Goal: Task Accomplishment & Management: Manage account settings

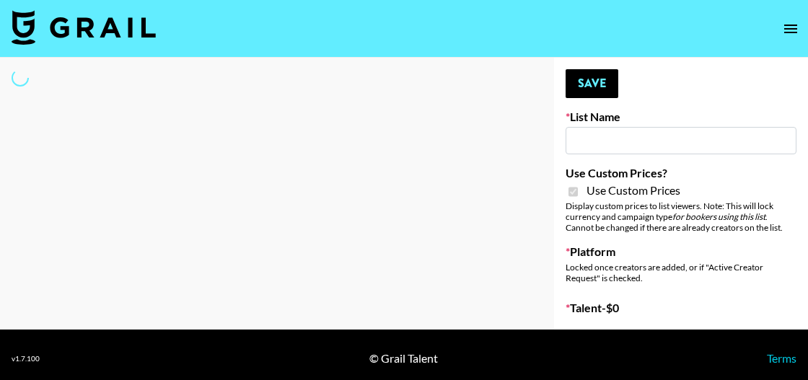
select select "Brand"
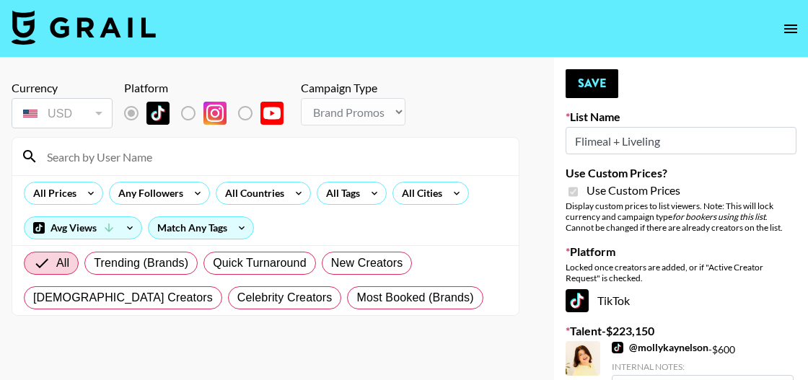
type input "Flimeal + Liveling"
checkbox input "true"
click at [611, 136] on input "Flimeal + Liveling" at bounding box center [681, 140] width 231 height 27
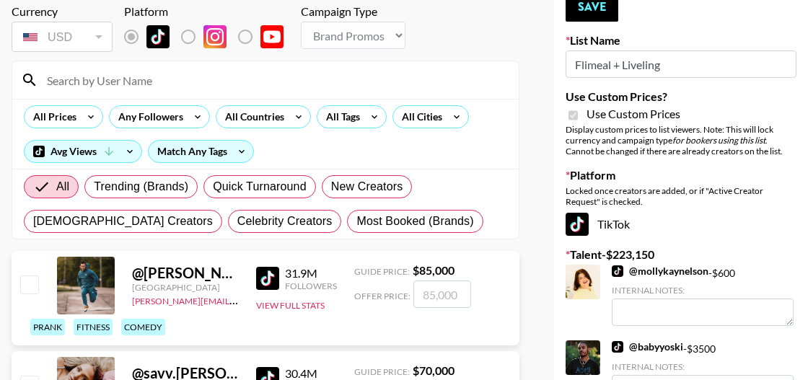
scroll to position [77, 0]
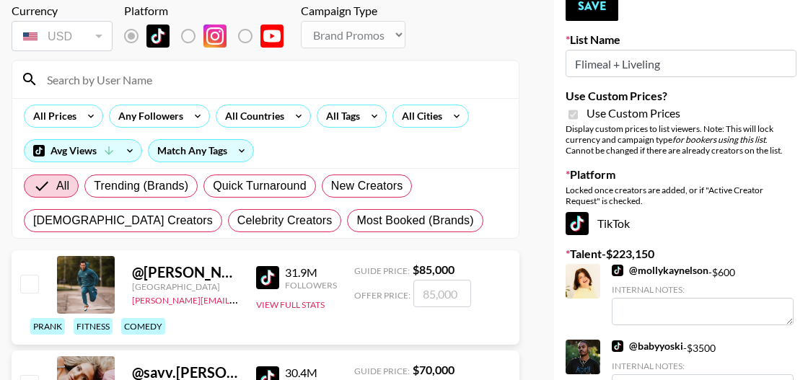
click at [150, 85] on input at bounding box center [274, 79] width 472 height 23
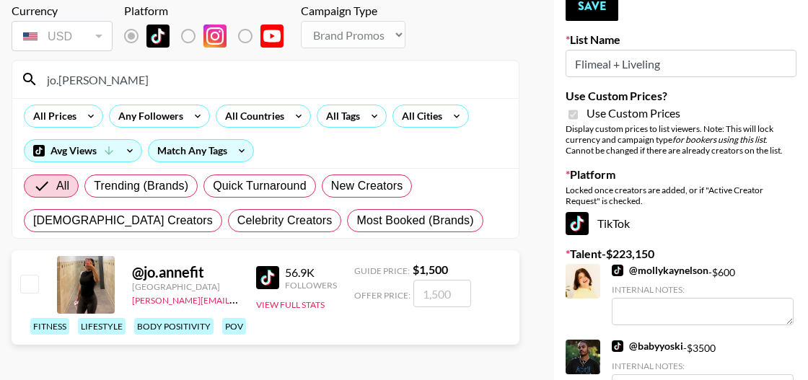
type input "jo.[PERSON_NAME]"
click at [439, 289] on input "number" at bounding box center [442, 293] width 58 height 27
type input "1"
checkbox input "true"
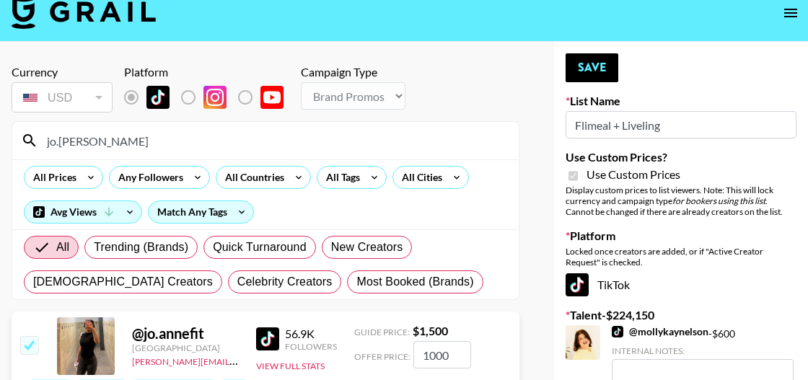
scroll to position [15, 0]
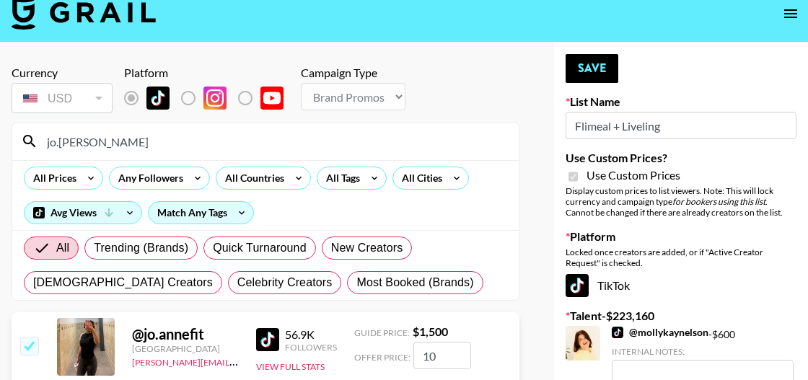
type input "1"
checkbox input "false"
type input "8"
checkbox input "true"
type input "8"
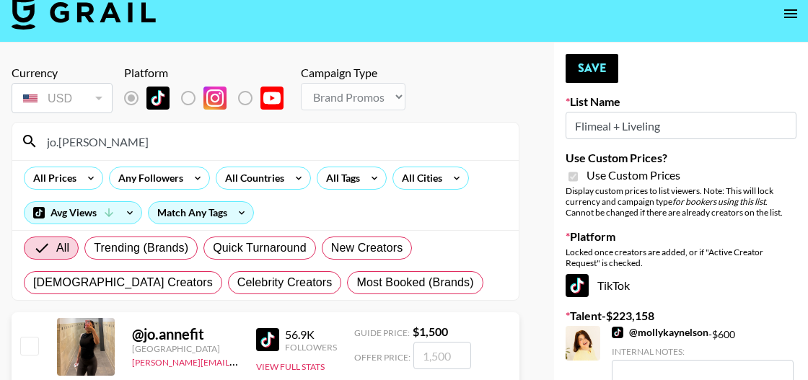
checkbox input "false"
type input "90"
checkbox input "true"
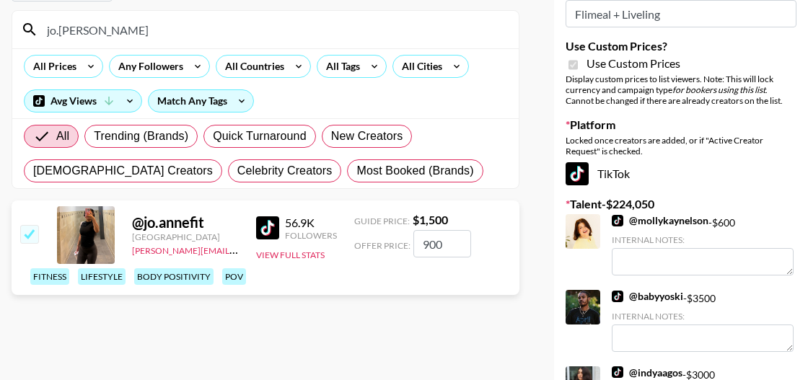
scroll to position [0, 0]
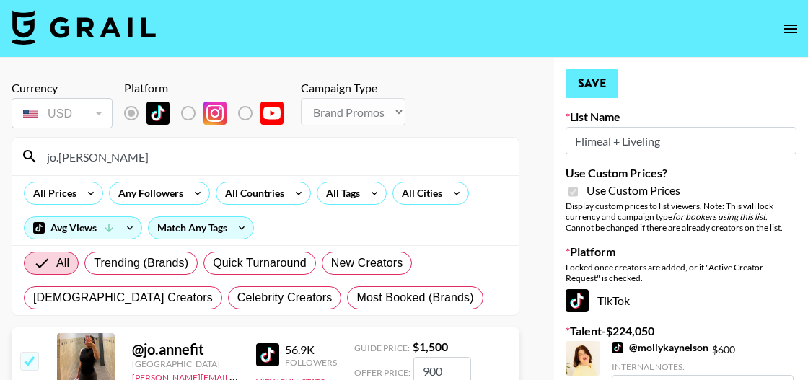
type input "900"
click at [596, 83] on button "Save" at bounding box center [592, 83] width 53 height 29
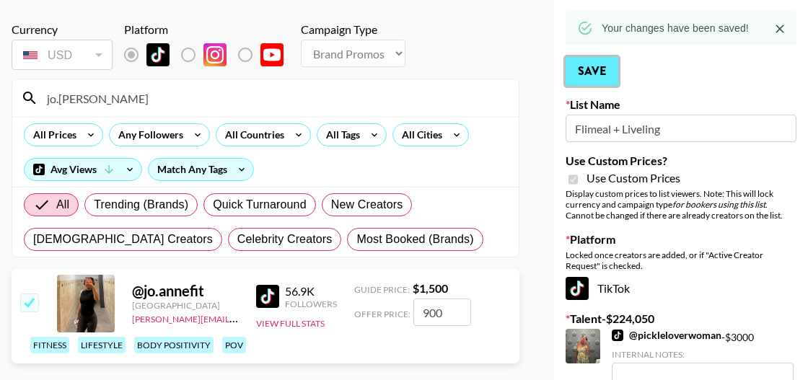
scroll to position [59, 0]
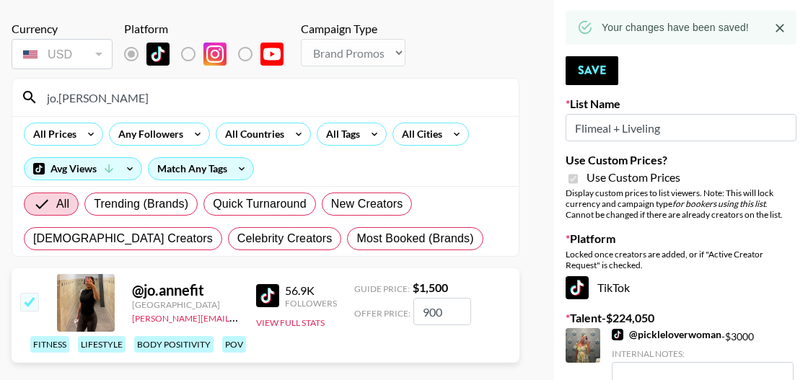
click at [110, 104] on input "jo.[PERSON_NAME]" at bounding box center [274, 97] width 472 height 23
type input "j"
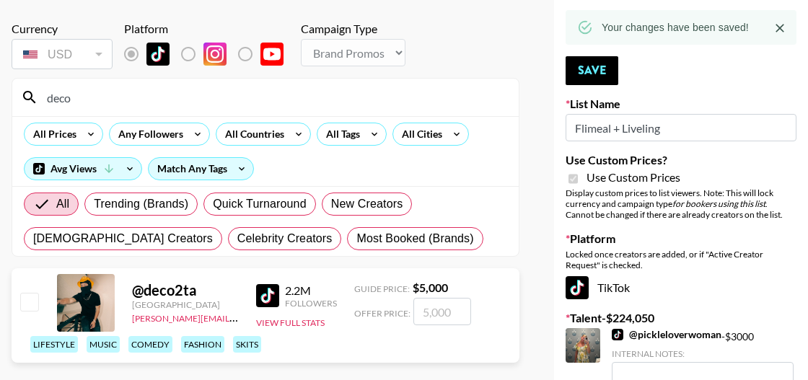
type input "deco"
click at [440, 315] on input "number" at bounding box center [442, 311] width 58 height 27
type input "25"
checkbox input "true"
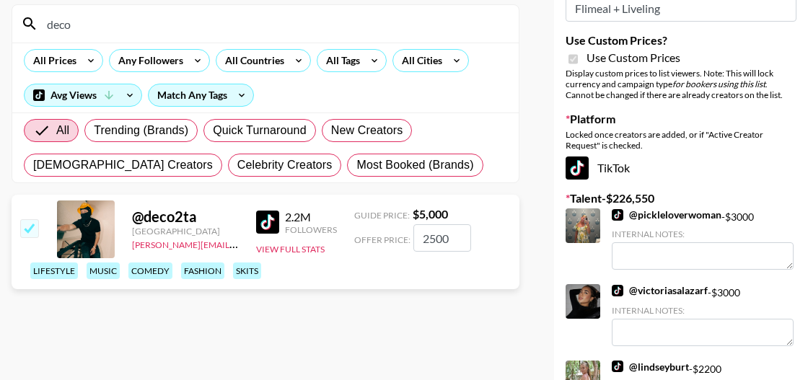
type input "2500"
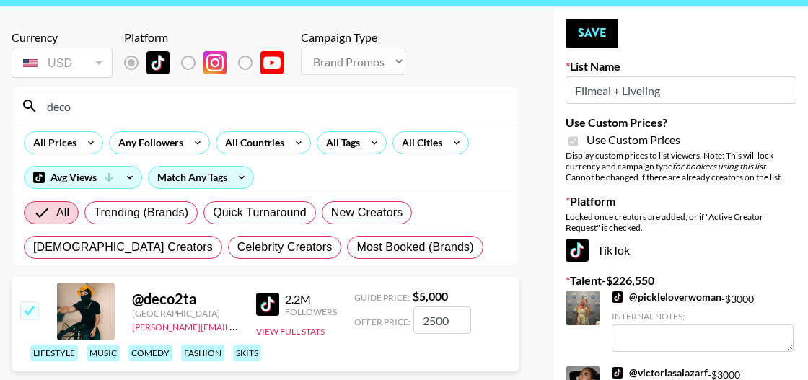
scroll to position [50, 0]
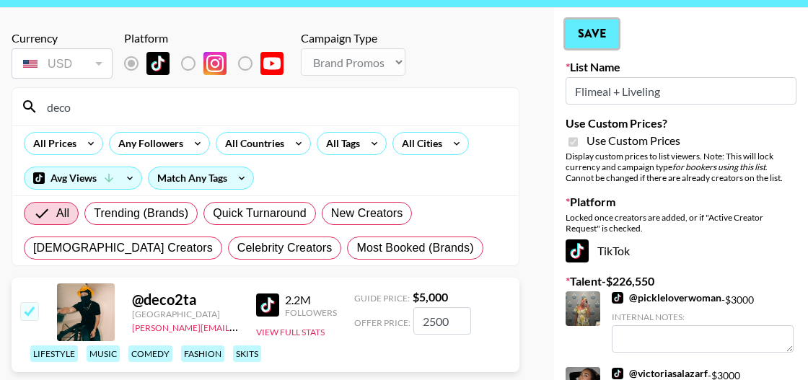
click at [581, 36] on button "Save" at bounding box center [592, 33] width 53 height 29
